Goal: Task Accomplishment & Management: Manage account settings

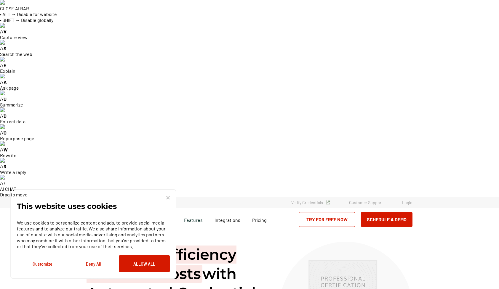
click at [402, 200] on link "Login" at bounding box center [407, 202] width 10 height 5
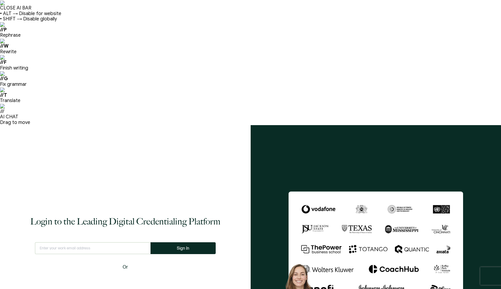
click at [115, 243] on input "text" at bounding box center [92, 249] width 115 height 12
type input "[EMAIL_ADDRESS][DOMAIN_NAME]"
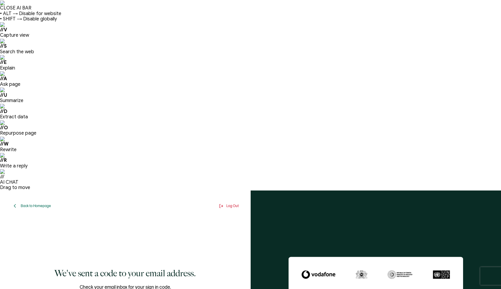
paste input "4"
type input "4"
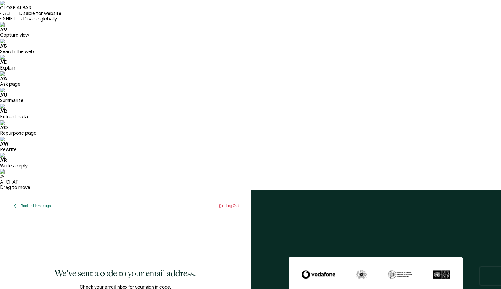
type input "1"
type input "9"
type input "4"
